Goal: Book appointment/travel/reservation

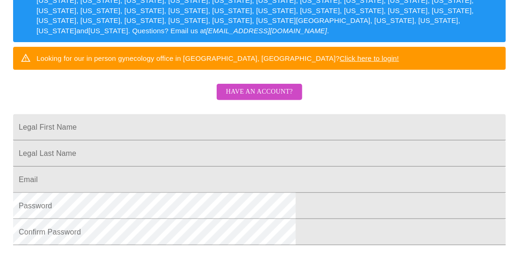
scroll to position [161, 0]
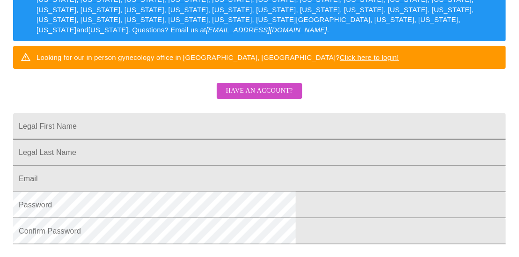
click at [165, 140] on input "Legal First Name" at bounding box center [259, 126] width 493 height 26
type input "[PERSON_NAME]"
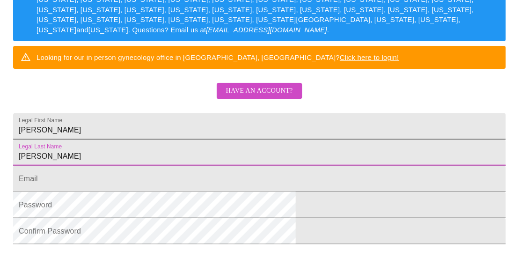
type input "[PERSON_NAME]"
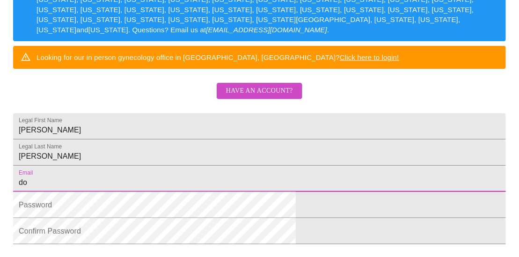
click at [154, 192] on input "do" at bounding box center [259, 179] width 493 height 26
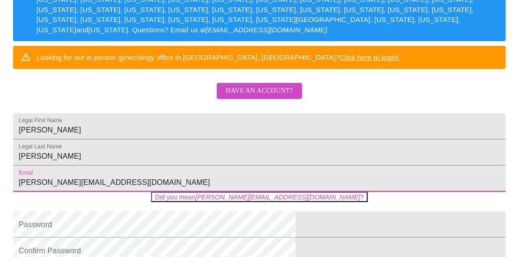
type input "[PERSON_NAME][EMAIL_ADDRESS][DOMAIN_NAME]"
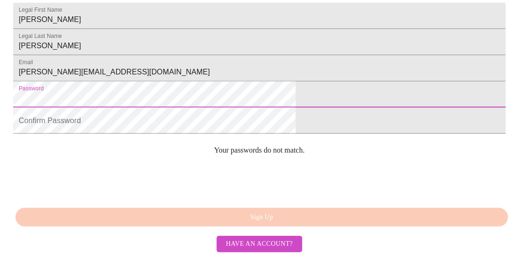
scroll to position [277, 0]
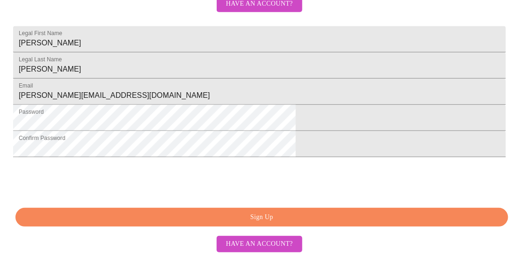
click at [300, 223] on span "Sign Up" at bounding box center [262, 218] width 472 height 12
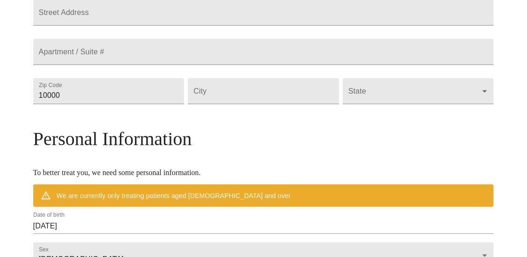
scroll to position [273, 0]
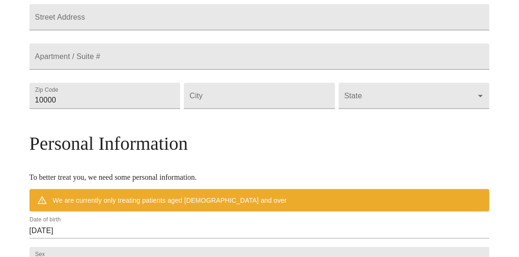
click at [39, 51] on div "MyMenopauseRx Welcome to MyMenopauseRx Since it's your first time here, you'll …" at bounding box center [260, 104] width 461 height 747
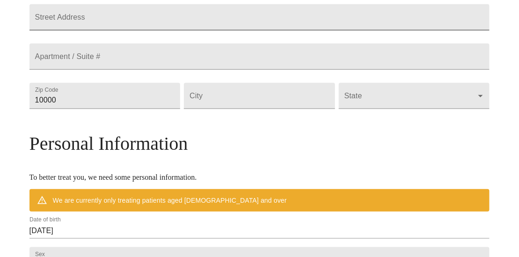
click at [105, 30] on input "Street Address" at bounding box center [260, 17] width 461 height 26
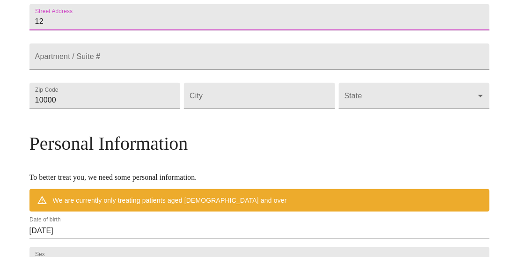
type input "1"
type input "[STREET_ADDRESS]"
drag, startPoint x: 120, startPoint y: 139, endPoint x: 12, endPoint y: 141, distance: 108.2
click at [12, 141] on div "MyMenopauseRx Welcome to MyMenopauseRx Since it's your first time here, you'll …" at bounding box center [260, 104] width 512 height 747
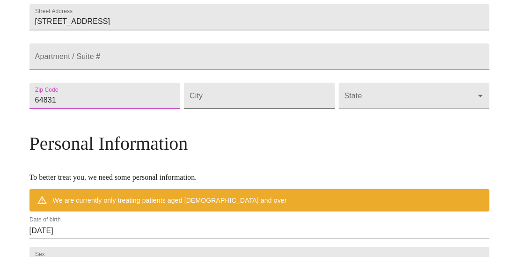
type input "64831"
click at [228, 109] on input "Street Address" at bounding box center [259, 96] width 151 height 26
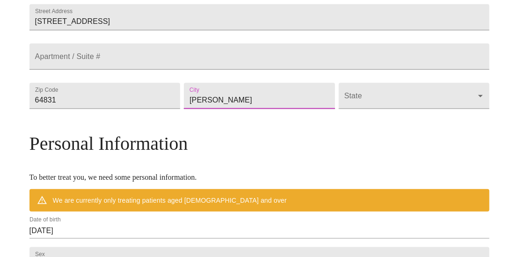
type input "[PERSON_NAME]"
click at [384, 138] on body "MyMenopauseRx Welcome to MyMenopauseRx Since it's your first time here, you'll …" at bounding box center [260, 104] width 512 height 747
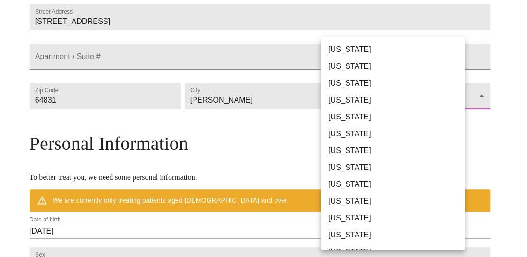
drag, startPoint x: 431, startPoint y: 99, endPoint x: 430, endPoint y: 112, distance: 12.7
click at [429, 120] on div "[US_STATE] [US_STATE] [US_STATE] [US_STATE] [US_STATE] [US_STATE] [US_STATE] [U…" at bounding box center [263, 128] width 527 height 257
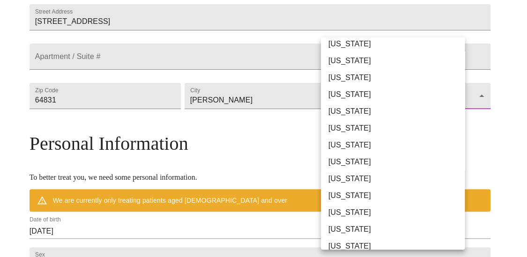
click at [379, 111] on li "[US_STATE]" at bounding box center [396, 111] width 151 height 17
type input "[US_STATE]"
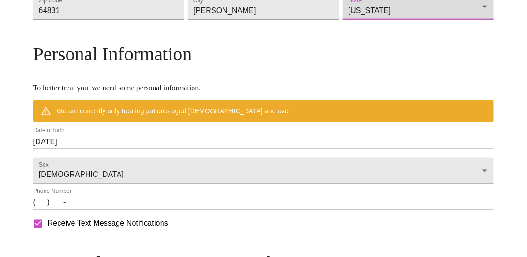
scroll to position [367, 0]
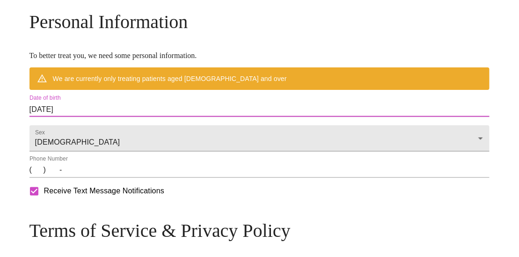
drag, startPoint x: 150, startPoint y: 147, endPoint x: -18, endPoint y: 141, distance: 167.8
click at [89, 117] on input "[DATE]" at bounding box center [260, 109] width 461 height 15
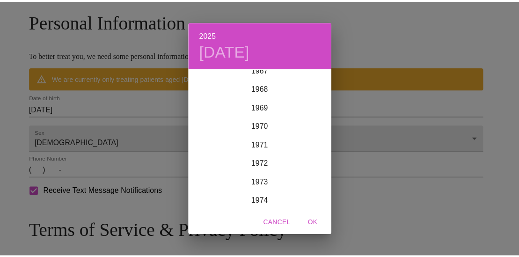
scroll to position [1353, 0]
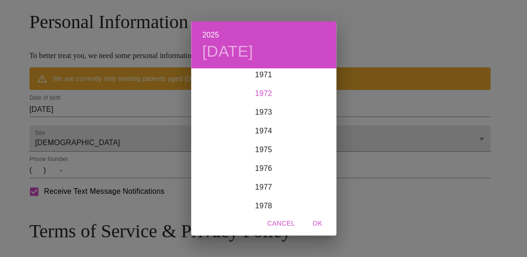
click at [265, 94] on div "1972" at bounding box center [263, 93] width 145 height 19
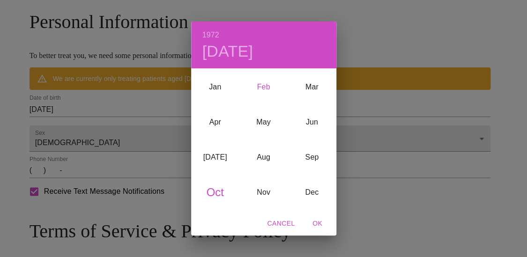
click at [264, 87] on div "Feb" at bounding box center [263, 86] width 48 height 35
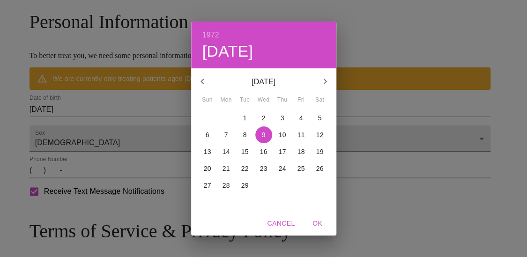
click at [279, 134] on p "10" at bounding box center [282, 134] width 7 height 9
click at [311, 221] on span "OK" at bounding box center [317, 224] width 22 height 12
type input "[DATE]"
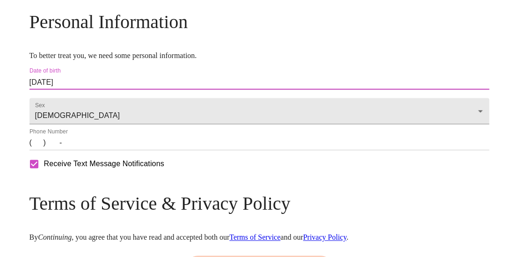
click at [96, 151] on input "(   )    -" at bounding box center [260, 143] width 461 height 15
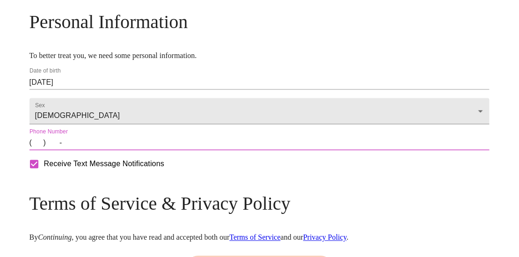
type input "[PHONE_NUMBER]"
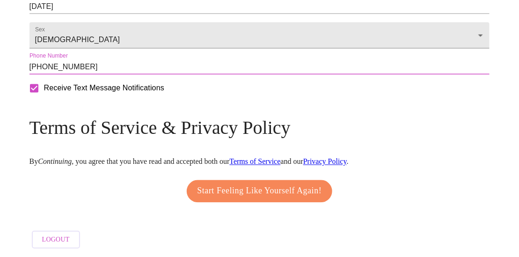
scroll to position [496, 0]
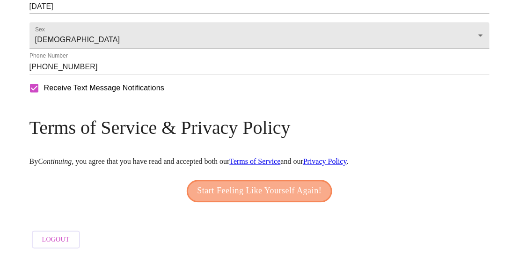
click at [258, 191] on span "Start Feeling Like Yourself Again!" at bounding box center [260, 191] width 125 height 15
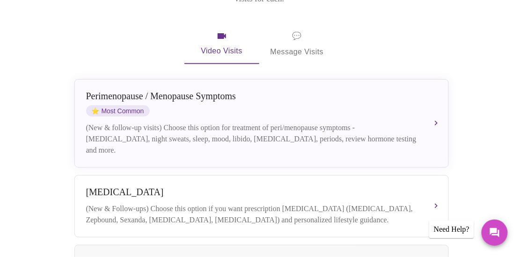
scroll to position [178, 0]
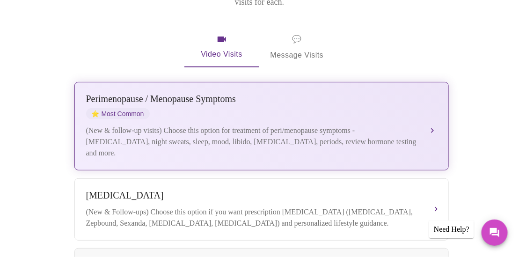
click at [433, 106] on div "[MEDICAL_DATA] / Menopause Symptoms ⭐ Most Common (New & follow-up visits) Choo…" at bounding box center [261, 126] width 351 height 65
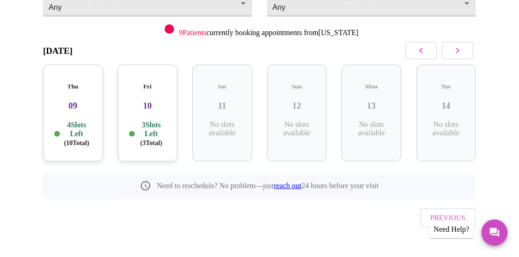
click at [164, 128] on p "3 Slots Left ( 3 Total)" at bounding box center [152, 133] width 30 height 27
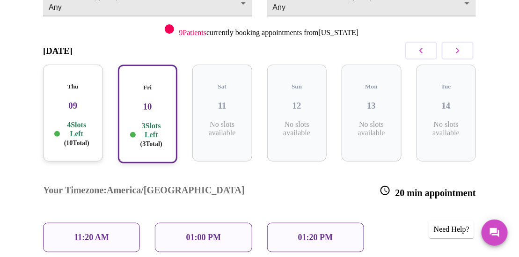
click at [328, 223] on div "01:20 PM" at bounding box center [315, 238] width 97 height 30
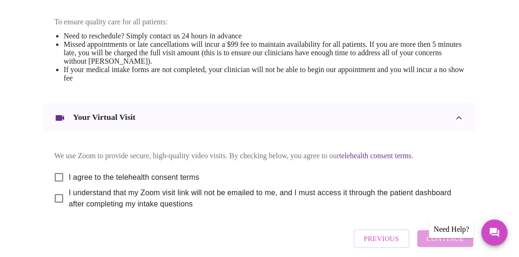
scroll to position [433, 0]
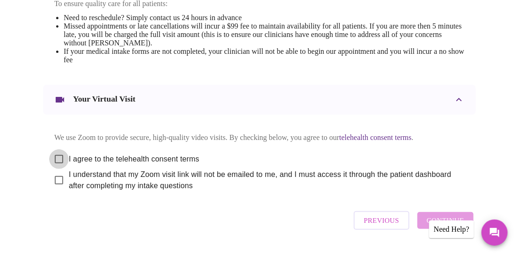
click at [54, 169] on input "I agree to the telehealth consent terms" at bounding box center [59, 159] width 20 height 20
checkbox input "true"
click at [54, 190] on input "I understand that my Zoom visit link will not be emailed to me, and I must acce…" at bounding box center [59, 180] width 20 height 20
checkbox input "true"
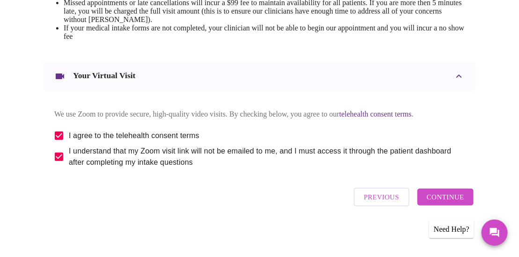
click at [444, 200] on span "Continue" at bounding box center [445, 197] width 37 height 12
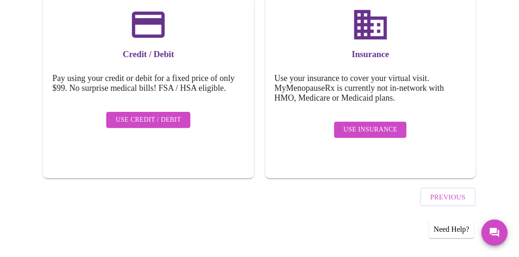
scroll to position [154, 0]
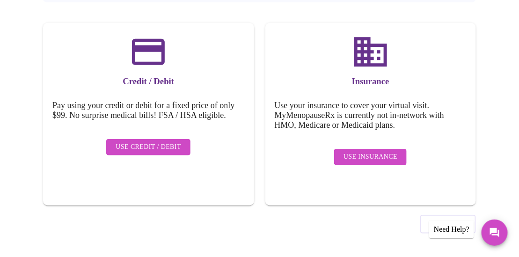
click at [376, 151] on span "Use Insurance" at bounding box center [371, 157] width 54 height 12
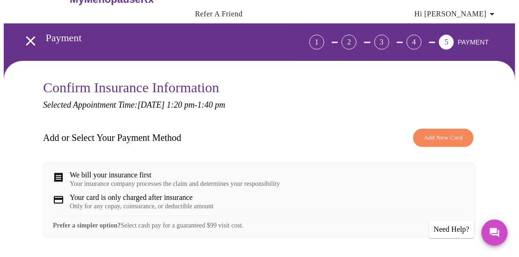
scroll to position [0, 0]
